Goal: Task Accomplishment & Management: Use online tool/utility

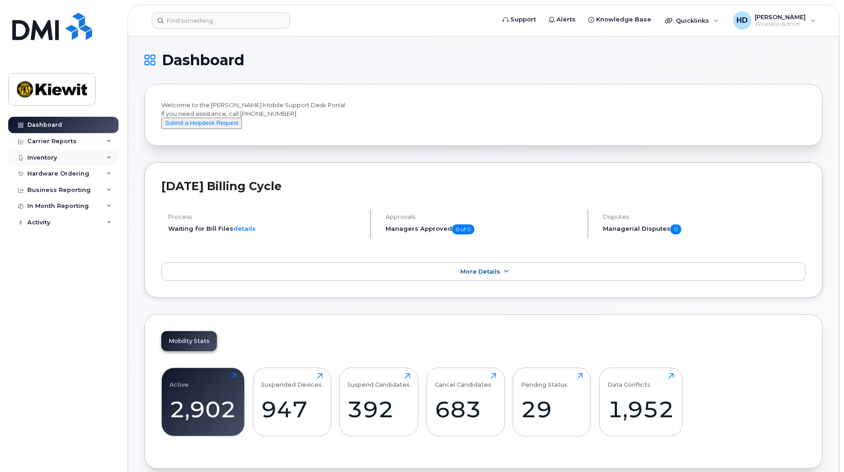
click at [110, 155] on icon at bounding box center [109, 157] width 5 height 5
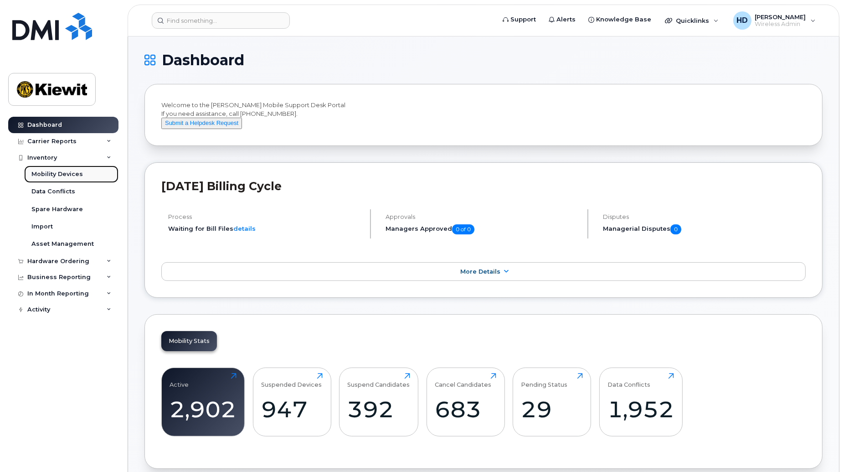
click at [59, 170] on div "Mobility Devices" at bounding box center [57, 174] width 52 height 8
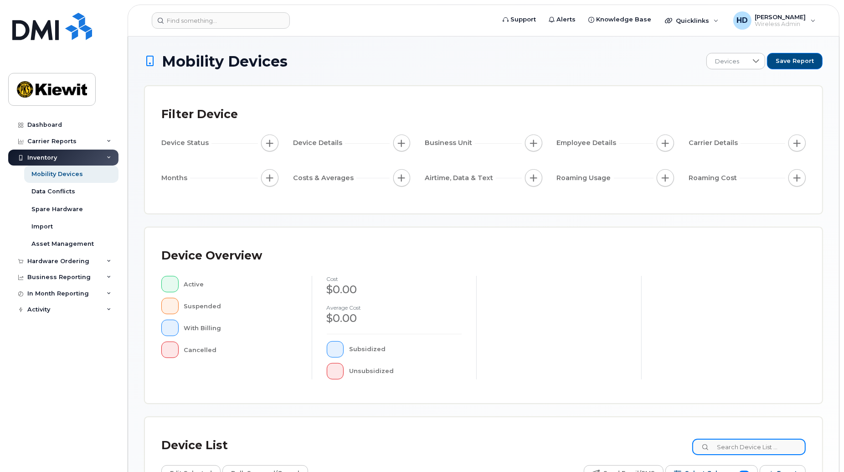
click at [757, 448] on input at bounding box center [749, 447] width 114 height 16
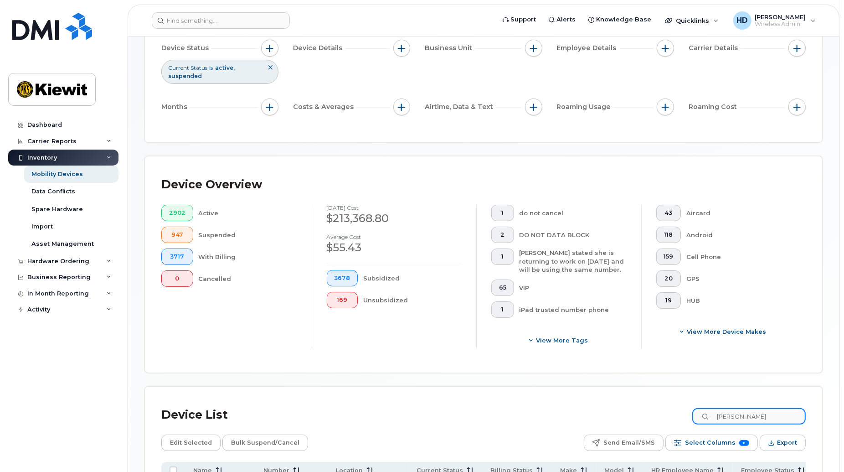
scroll to position [222, 0]
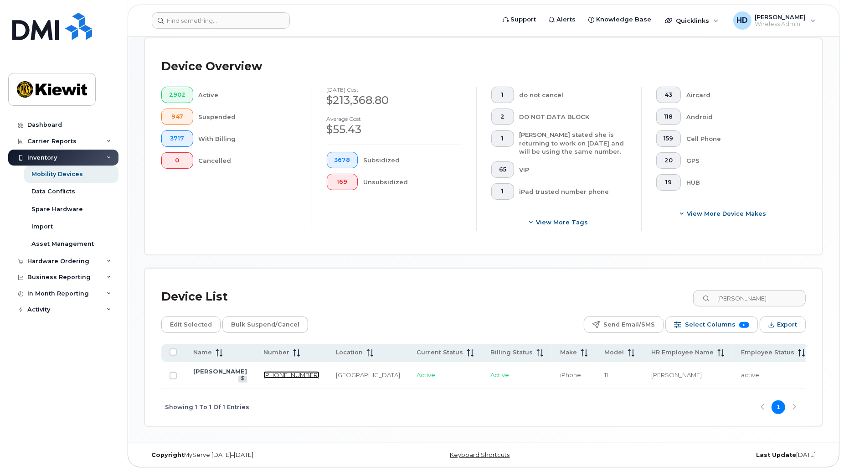
click at [263, 371] on link "367-330-6667" at bounding box center [291, 374] width 56 height 7
drag, startPoint x: 777, startPoint y: 293, endPoint x: 661, endPoint y: 294, distance: 115.8
click at [661, 294] on div "Device List corey buffet" at bounding box center [483, 297] width 645 height 24
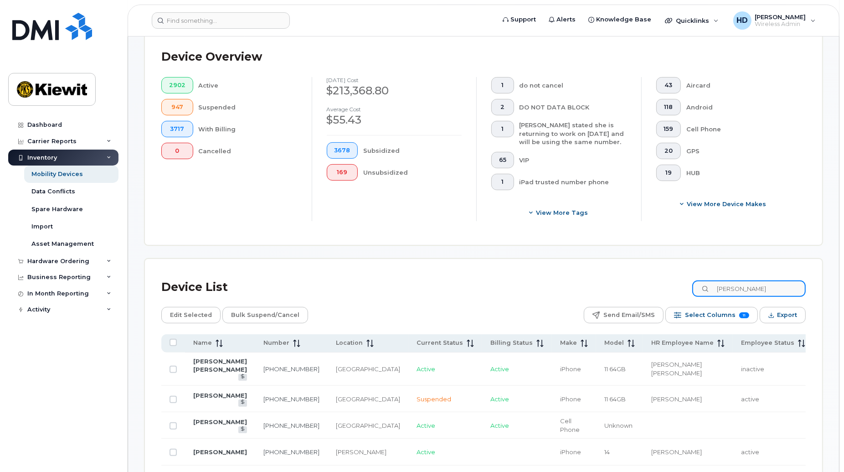
scroll to position [222, 0]
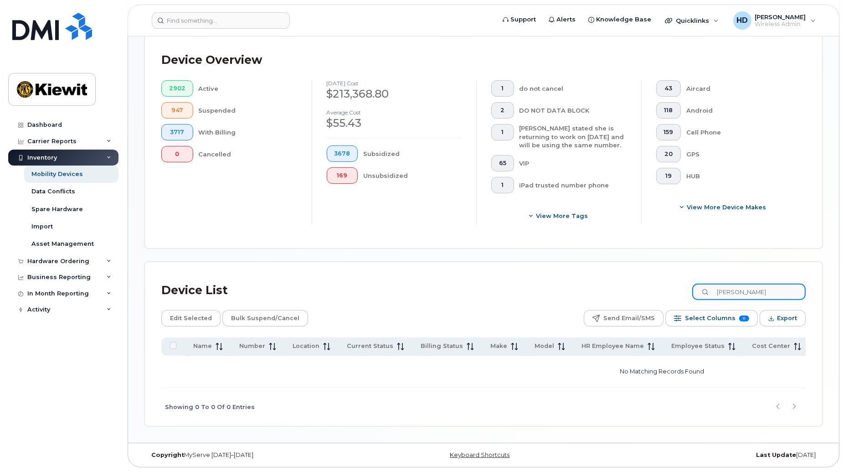
click at [740, 291] on input "john coa" at bounding box center [749, 292] width 114 height 16
type input "john coa"
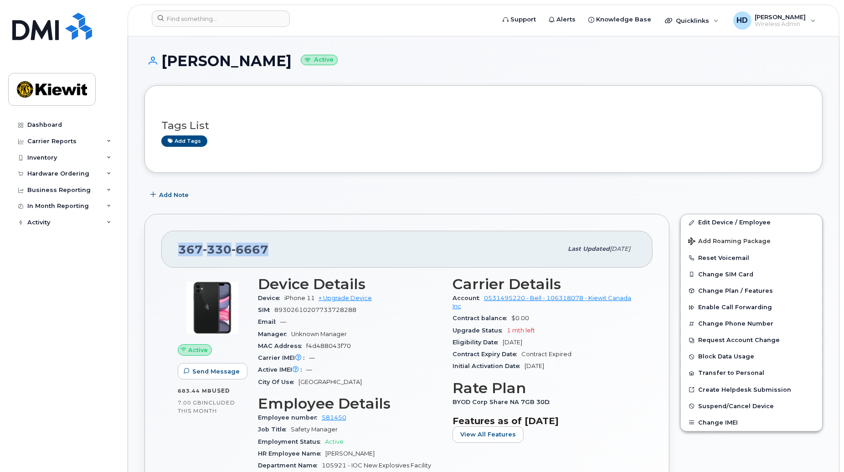
drag, startPoint x: 283, startPoint y: 251, endPoint x: 182, endPoint y: 256, distance: 100.9
click at [182, 256] on div "[PHONE_NUMBER]" at bounding box center [370, 248] width 384 height 19
copy span "[PHONE_NUMBER]"
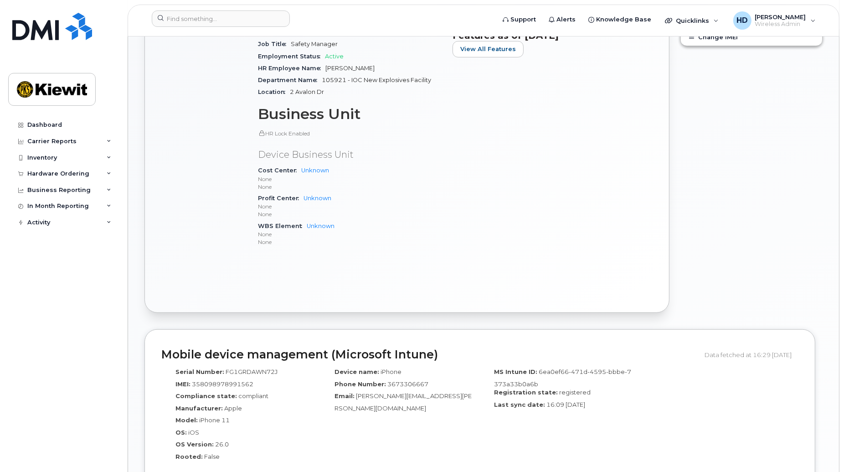
scroll to position [157, 0]
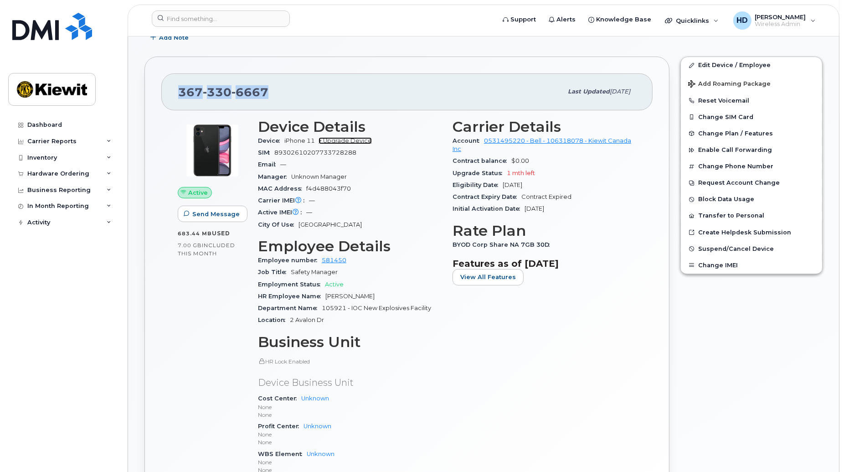
click at [339, 137] on link "+ Upgrade Device" at bounding box center [345, 140] width 53 height 7
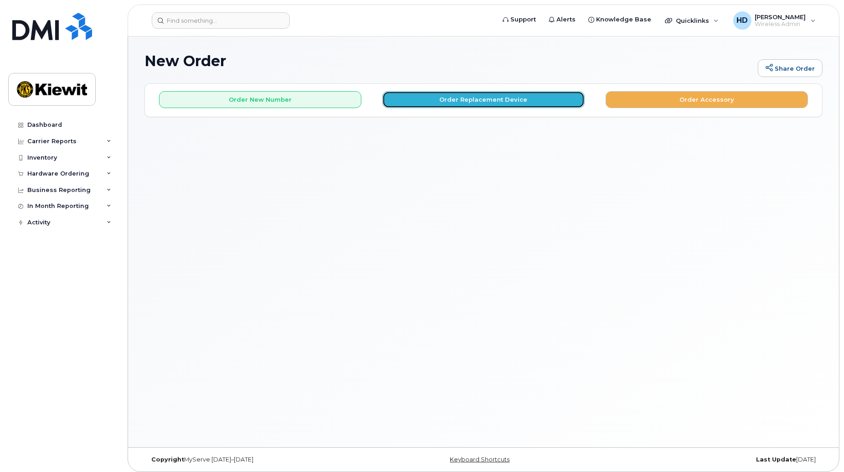
click at [491, 99] on button "Order Replacement Device" at bounding box center [483, 99] width 202 height 17
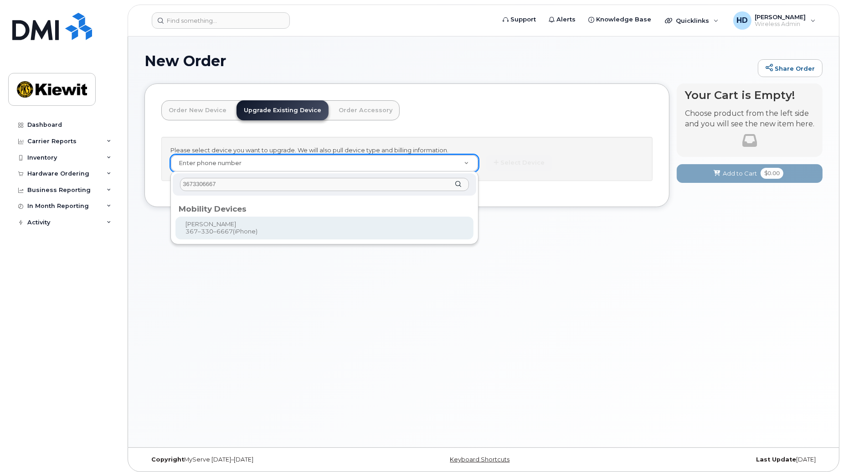
type input "3673306667"
type input "1238536"
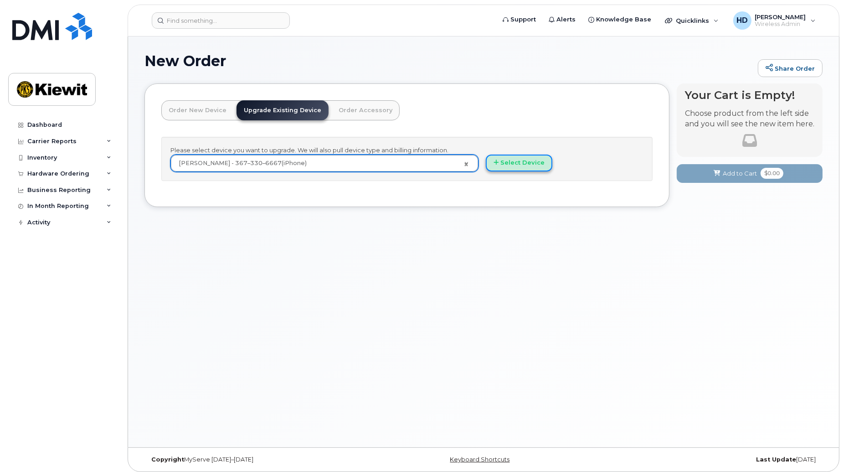
click at [526, 166] on button "Select Device" at bounding box center [519, 163] width 67 height 17
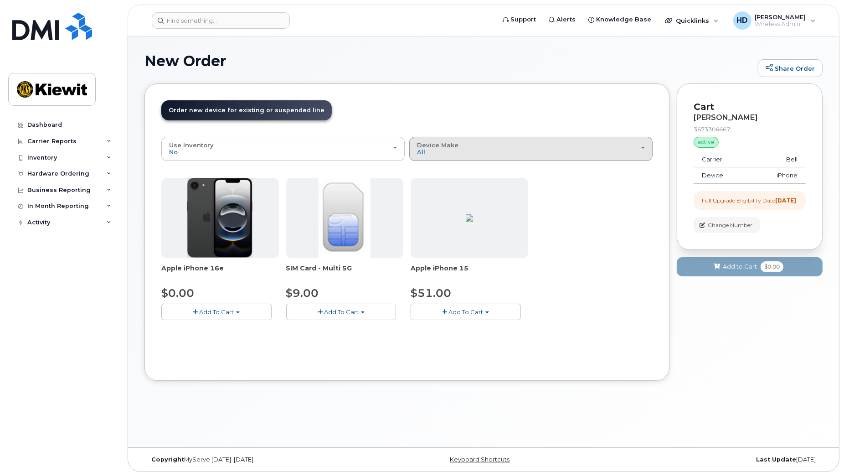
click at [477, 154] on div "Device Make All iPhone" at bounding box center [531, 149] width 228 height 14
click at [430, 189] on label "iPhone" at bounding box center [428, 189] width 33 height 11
click at [0, 0] on input "iPhone" at bounding box center [0, 0] width 0 height 0
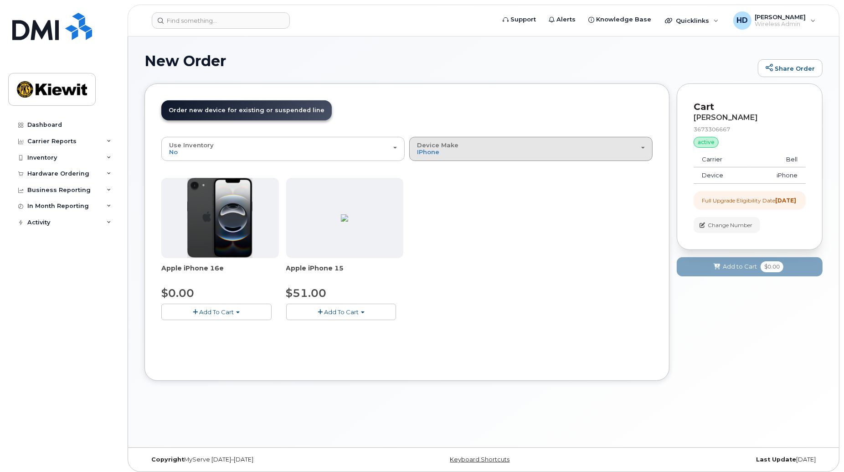
click at [631, 144] on div "Device Make All iPhone" at bounding box center [531, 149] width 228 height 14
click at [425, 170] on label "All" at bounding box center [421, 169] width 19 height 11
click at [0, 0] on input "All" at bounding box center [0, 0] width 0 height 0
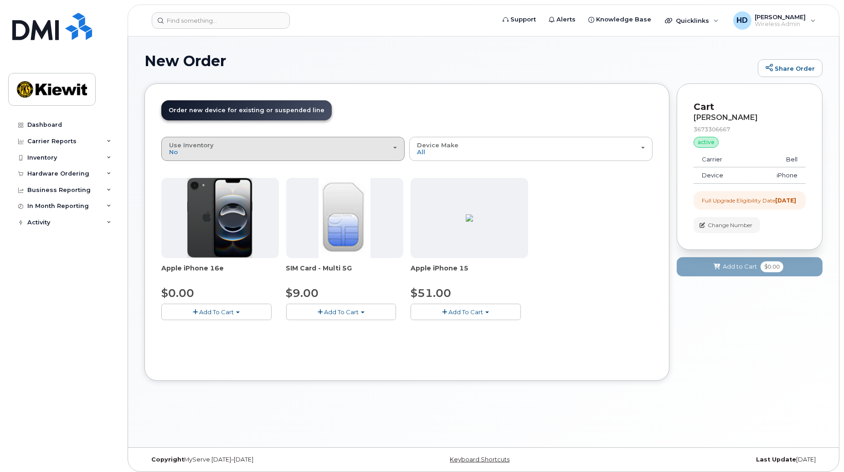
click at [395, 146] on div "Use Inventory No" at bounding box center [283, 149] width 228 height 14
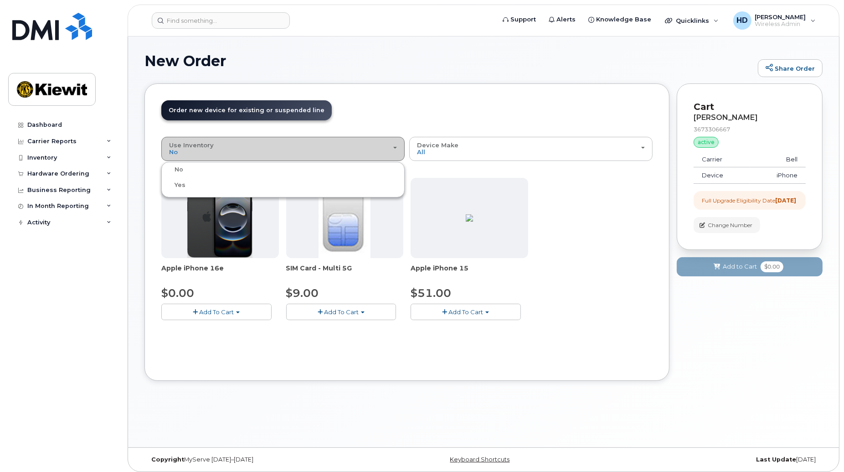
click at [395, 146] on div "Use Inventory No" at bounding box center [283, 149] width 228 height 14
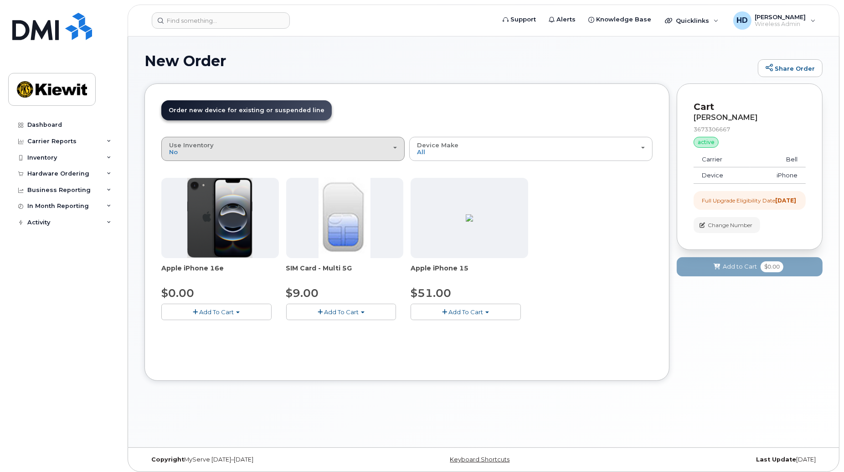
click at [359, 152] on div "Use Inventory No" at bounding box center [283, 149] width 228 height 14
click at [182, 185] on label "Yes" at bounding box center [175, 185] width 22 height 11
click at [0, 0] on input "Yes" at bounding box center [0, 0] width 0 height 0
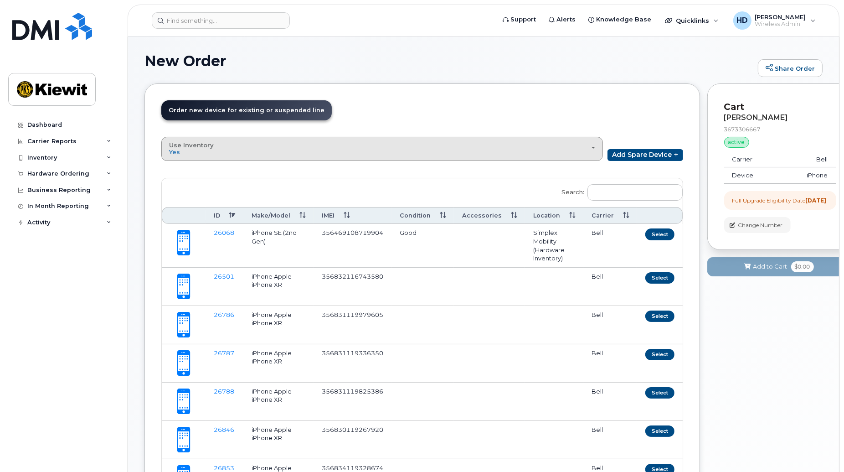
click at [581, 148] on div "Use Inventory Yes" at bounding box center [382, 149] width 426 height 14
click at [187, 169] on div "No" at bounding box center [382, 169] width 437 height 11
